Goal: Task Accomplishment & Management: Complete application form

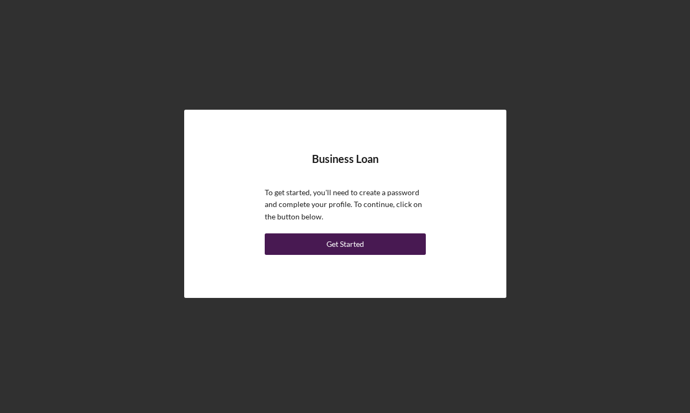
click at [367, 245] on button "Get Started" at bounding box center [345, 243] width 161 height 21
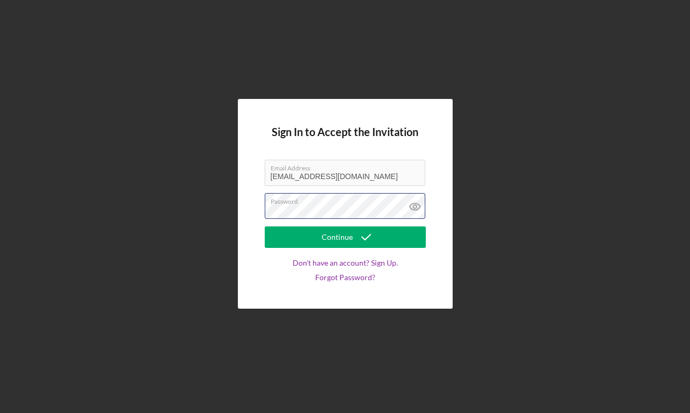
click at [345, 200] on div "Password" at bounding box center [345, 206] width 161 height 27
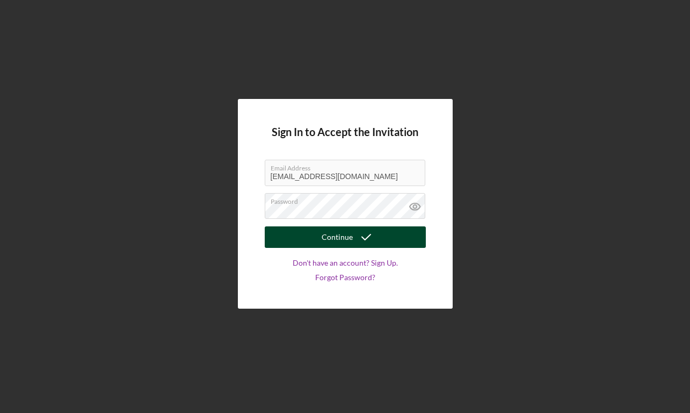
click at [345, 237] on button "Continue" at bounding box center [345, 236] width 161 height 21
